Goal: Task Accomplishment & Management: Manage account settings

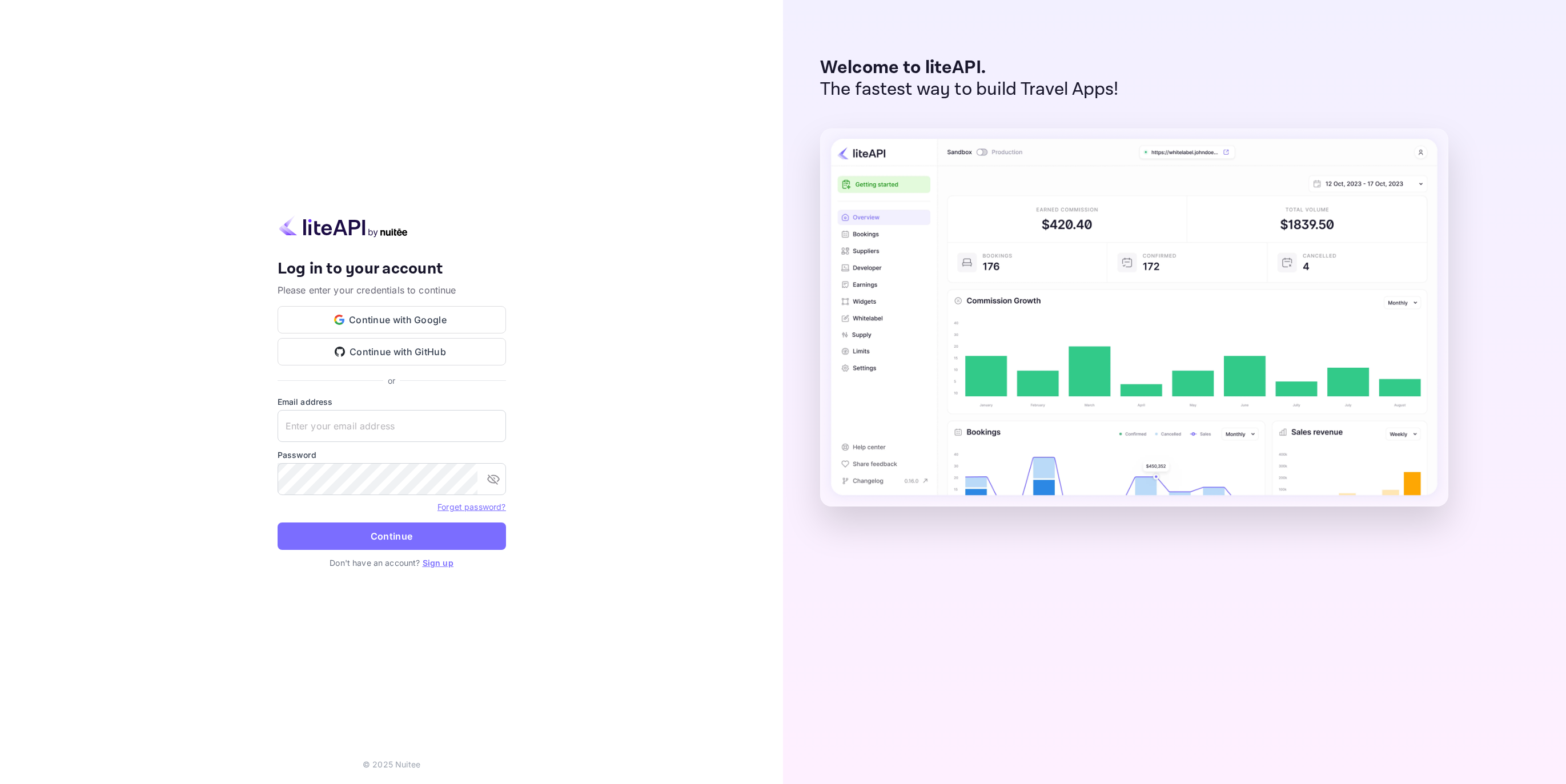
click at [366, 326] on button "Continue with Google" at bounding box center [392, 320] width 229 height 27
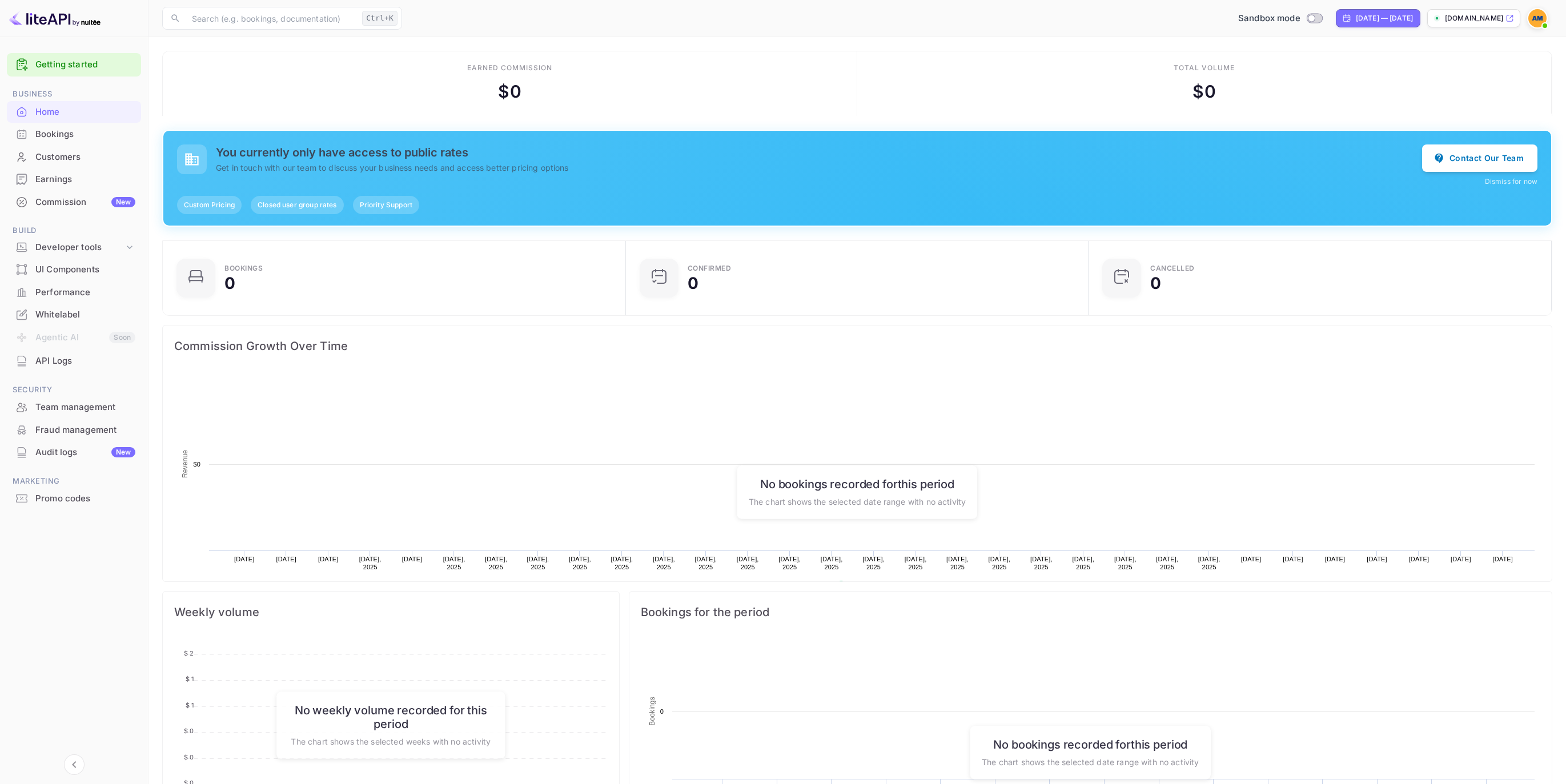
scroll to position [185, 456]
click at [52, 317] on div "Whitelabel" at bounding box center [85, 315] width 100 height 13
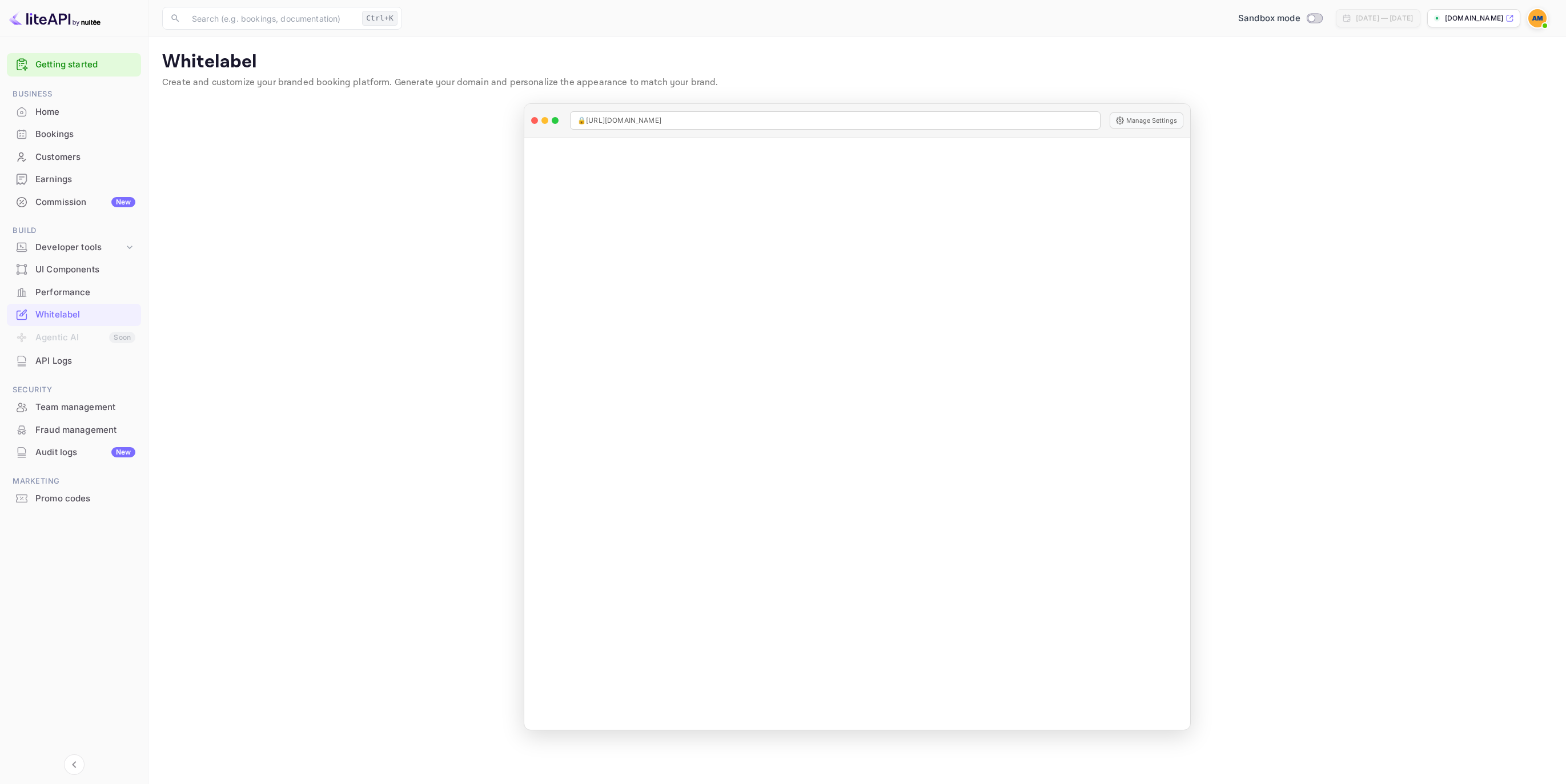
click at [1477, 24] on div "[DOMAIN_NAME]" at bounding box center [1473, 18] width 93 height 18
click at [1533, 25] on img at bounding box center [1537, 18] width 18 height 18
click at [1321, 175] on div at bounding box center [783, 392] width 1566 height 784
click at [60, 318] on div "Whitelabel" at bounding box center [85, 315] width 100 height 13
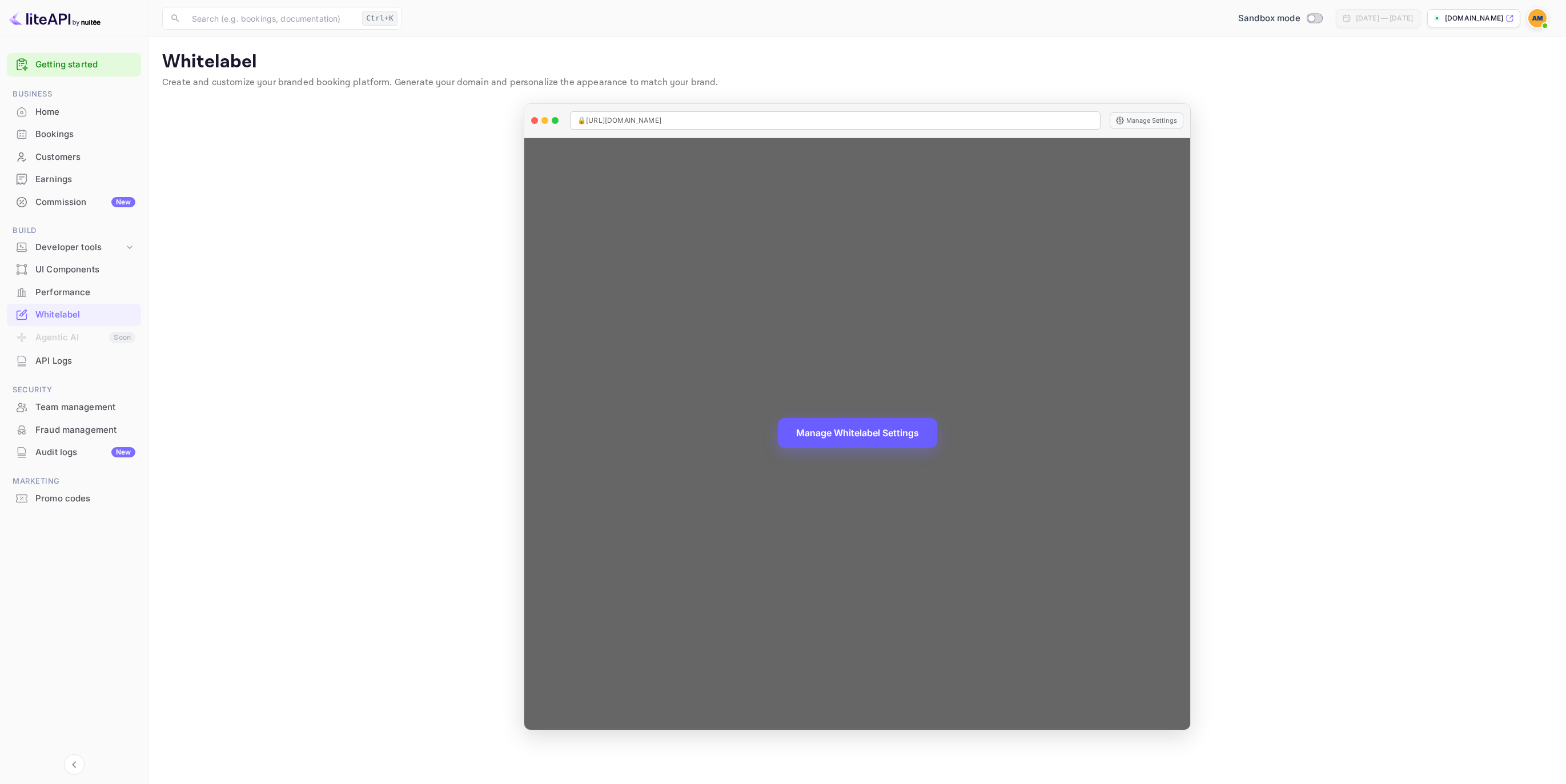
click at [882, 439] on button "Manage Whitelabel Settings" at bounding box center [857, 432] width 159 height 29
